Goal: Information Seeking & Learning: Learn about a topic

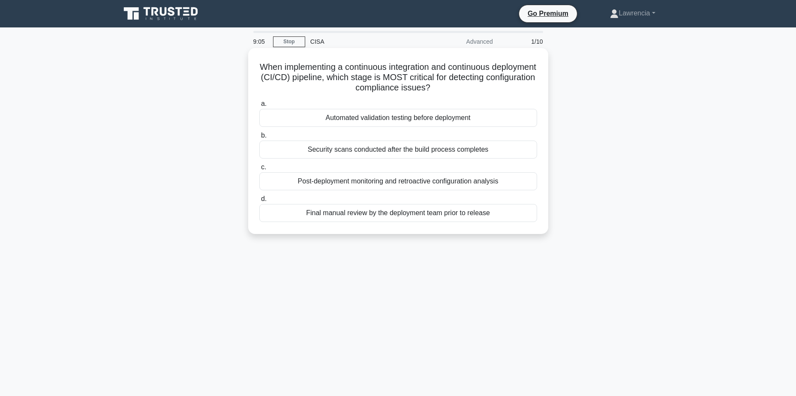
click at [425, 153] on div "Security scans conducted after the build process completes" at bounding box center [398, 150] width 278 height 18
click at [259, 138] on input "b. Security scans conducted after the build process completes" at bounding box center [259, 136] width 0 height 6
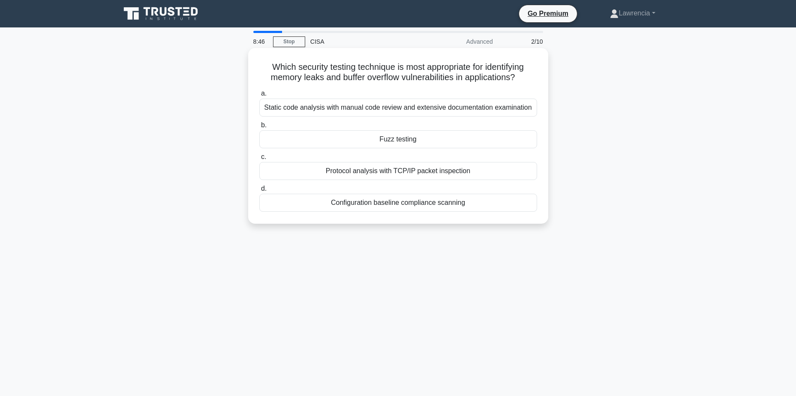
click at [413, 139] on div "Fuzz testing" at bounding box center [398, 139] width 278 height 18
click at [259, 128] on input "b. Fuzz testing" at bounding box center [259, 126] width 0 height 6
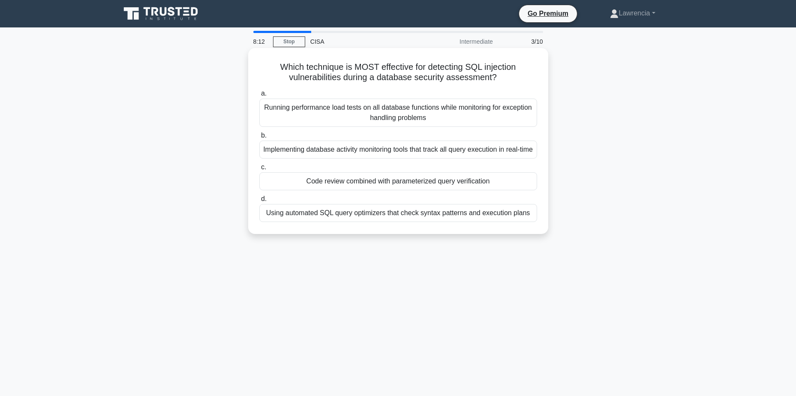
click at [418, 190] on div "Code review combined with parameterized query verification" at bounding box center [398, 181] width 278 height 18
click at [259, 170] on input "c. Code review combined with parameterized query verification" at bounding box center [259, 168] width 0 height 6
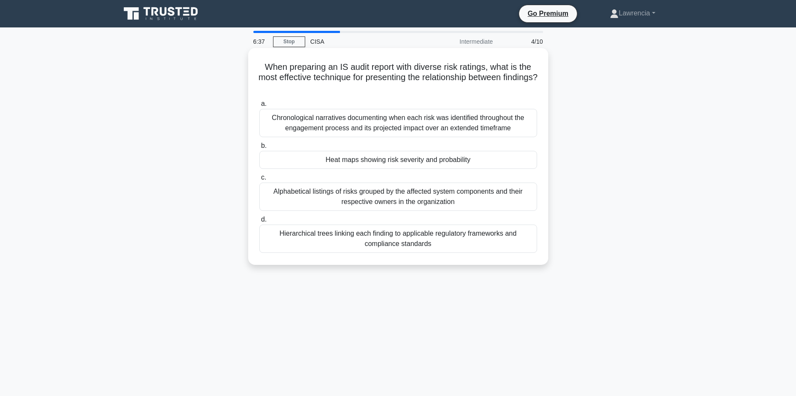
click at [419, 164] on div "Heat maps showing risk severity and probability" at bounding box center [398, 160] width 278 height 18
click at [259, 149] on input "b. Heat maps showing risk severity and probability" at bounding box center [259, 146] width 0 height 6
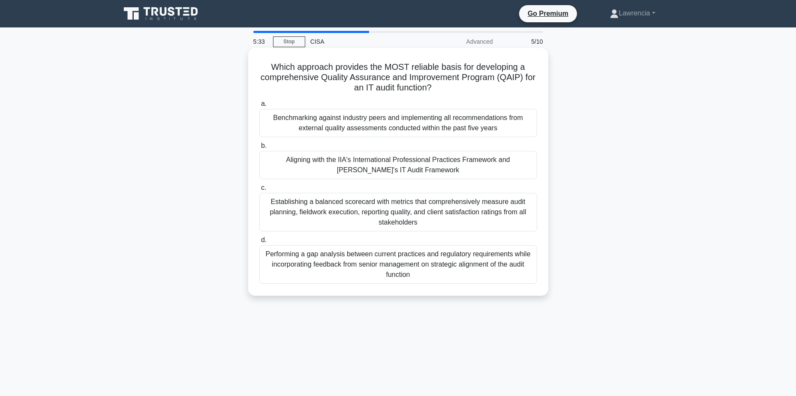
click at [403, 173] on div "Aligning with the IIA's International Professional Practices Framework and ISAC…" at bounding box center [398, 165] width 278 height 28
click at [259, 149] on input "b. Aligning with the IIA's International Professional Practices Framework and I…" at bounding box center [259, 146] width 0 height 6
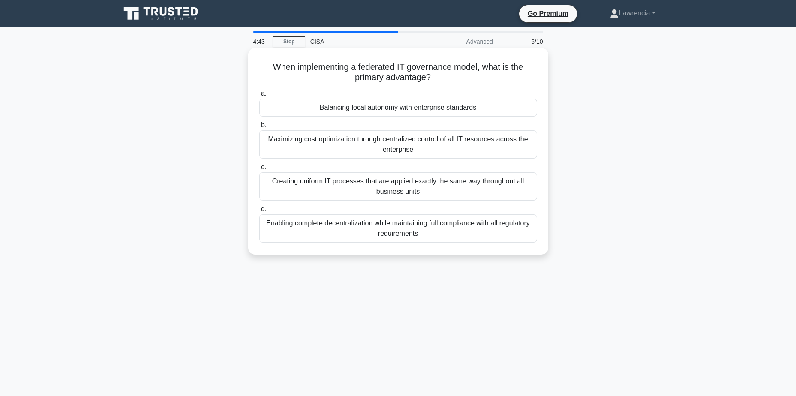
click at [373, 183] on div "Creating uniform IT processes that are applied exactly the same way throughout …" at bounding box center [398, 186] width 278 height 28
click at [259, 170] on input "c. Creating uniform IT processes that are applied exactly the same way througho…" at bounding box center [259, 168] width 0 height 6
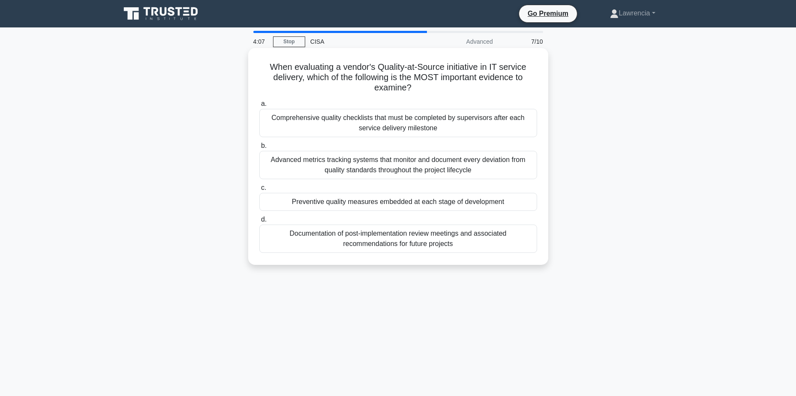
click at [387, 199] on div "Preventive quality measures embedded at each stage of development" at bounding box center [398, 202] width 278 height 18
click at [259, 191] on input "c. Preventive quality measures embedded at each stage of development" at bounding box center [259, 188] width 0 height 6
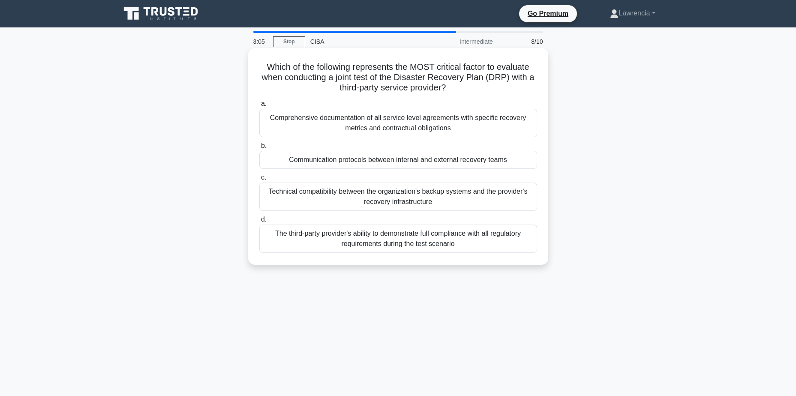
click at [361, 164] on div "Communication protocols between internal and external recovery teams" at bounding box center [398, 160] width 278 height 18
click at [259, 149] on input "b. Communication protocols between internal and external recovery teams" at bounding box center [259, 146] width 0 height 6
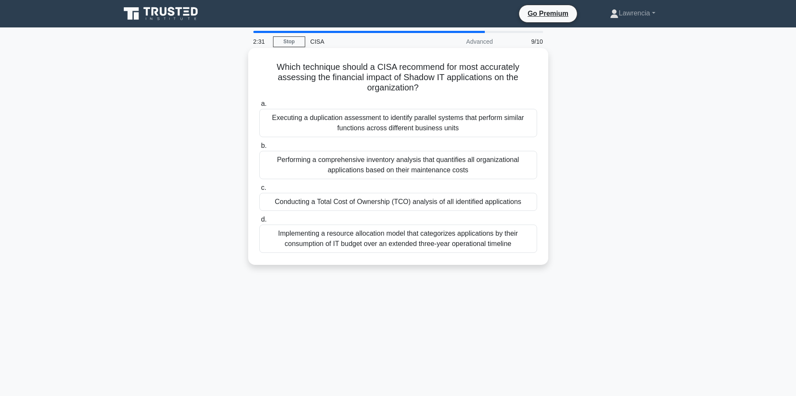
click at [390, 207] on div "Conducting a Total Cost of Ownership (TCO) analysis of all identified applicati…" at bounding box center [398, 202] width 278 height 18
click at [259, 191] on input "c. Conducting a Total Cost of Ownership (TCO) analysis of all identified applic…" at bounding box center [259, 188] width 0 height 6
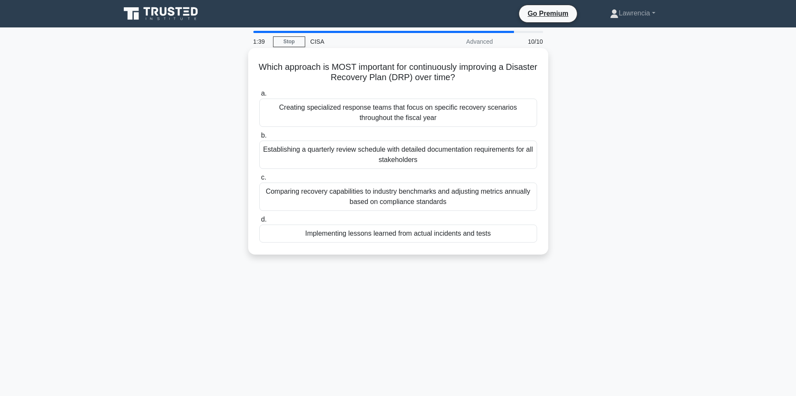
click at [401, 234] on div "Implementing lessons learned from actual incidents and tests" at bounding box center [398, 234] width 278 height 18
drag, startPoint x: 401, startPoint y: 234, endPoint x: 364, endPoint y: 235, distance: 37.8
click at [364, 235] on div "Implementing lessons learned from actual incidents and tests" at bounding box center [398, 234] width 278 height 18
click at [469, 234] on div "Implementing lessons learned from actual incidents and tests" at bounding box center [398, 234] width 278 height 18
click at [259, 223] on input "d. Implementing lessons learned from actual incidents and tests" at bounding box center [259, 220] width 0 height 6
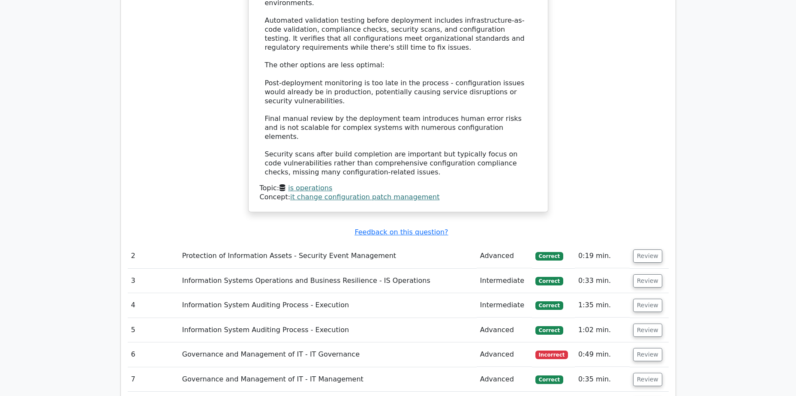
scroll to position [986, 0]
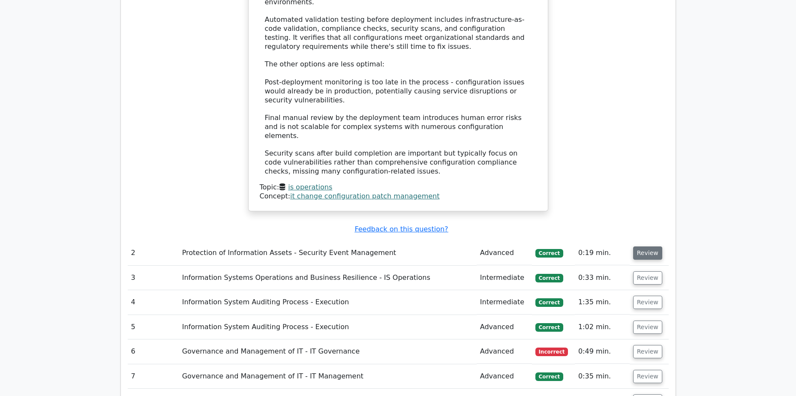
click at [635, 247] on button "Review" at bounding box center [647, 253] width 29 height 13
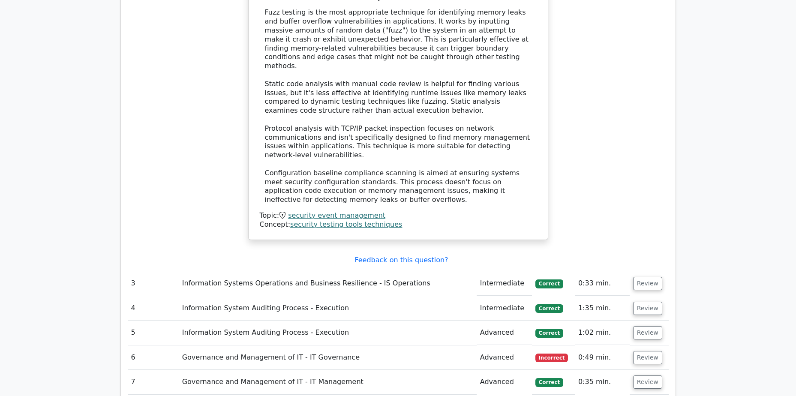
scroll to position [1458, 0]
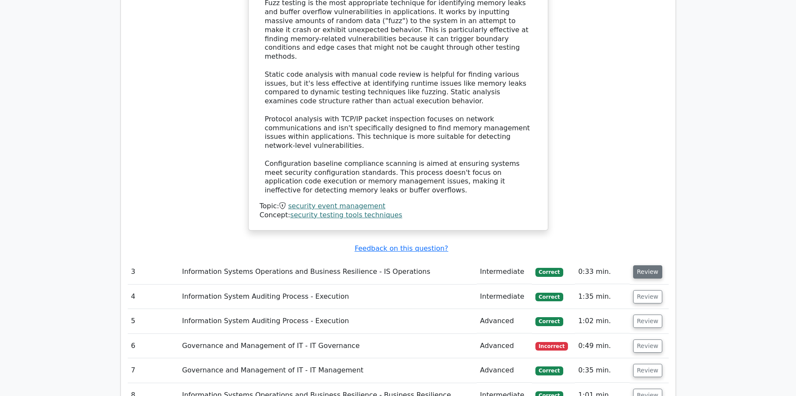
click at [644, 265] on button "Review" at bounding box center [647, 271] width 29 height 13
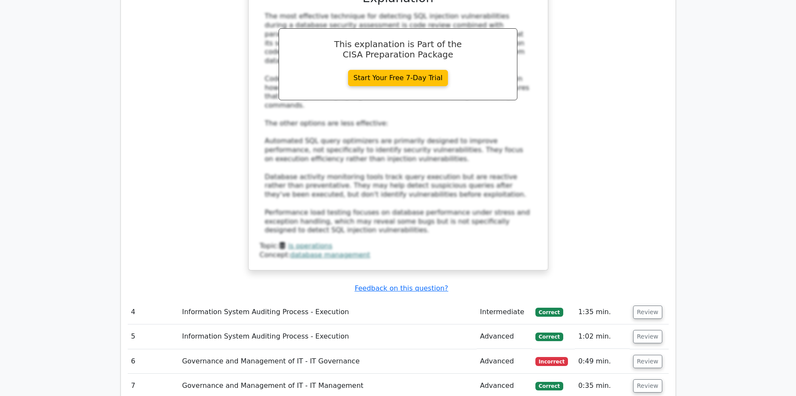
scroll to position [1972, 0]
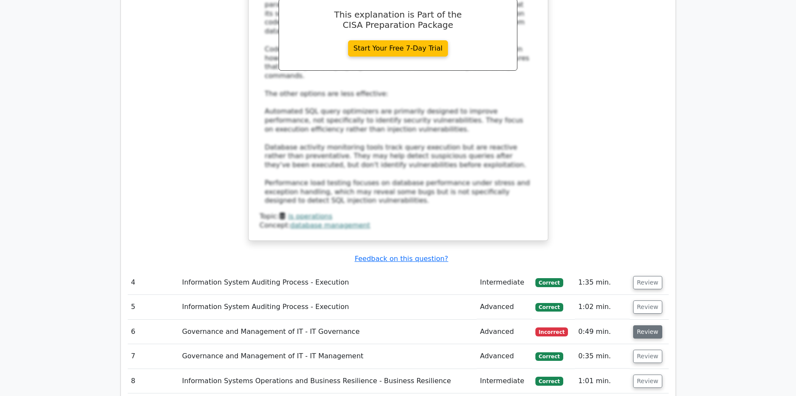
click at [642, 325] on button "Review" at bounding box center [647, 331] width 29 height 13
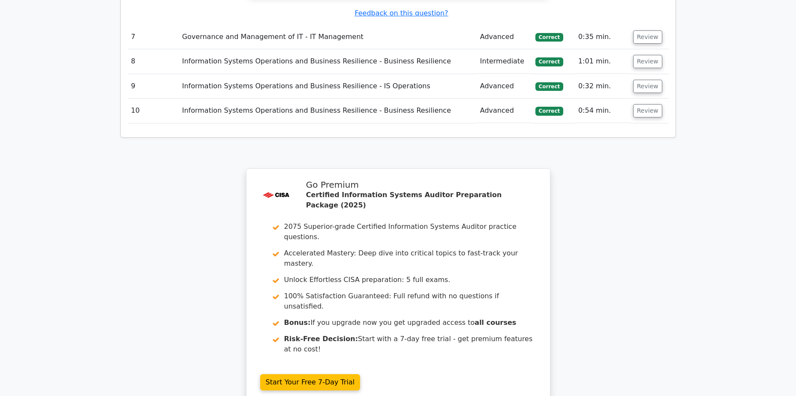
scroll to position [2788, 0]
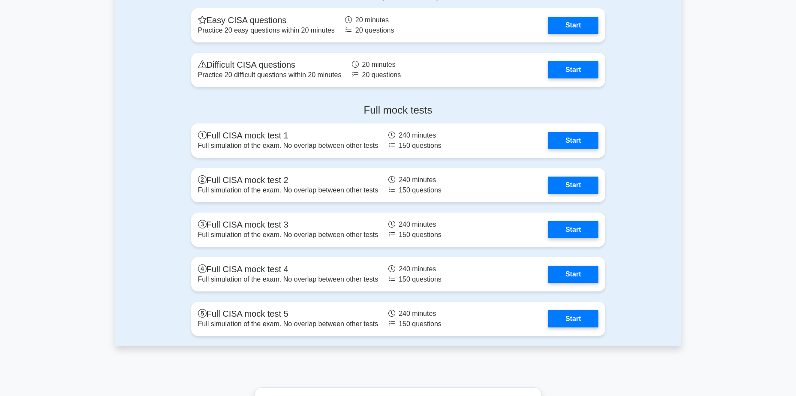
scroll to position [1501, 0]
